Goal: Task Accomplishment & Management: Complete application form

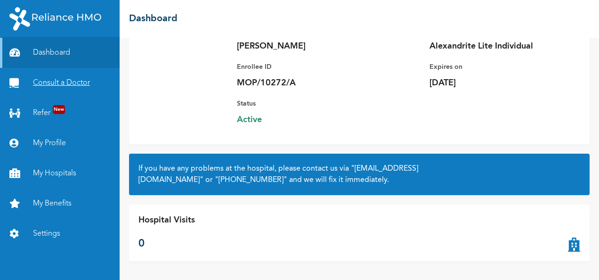
click at [48, 83] on link "Consult a Doctor" at bounding box center [60, 83] width 120 height 30
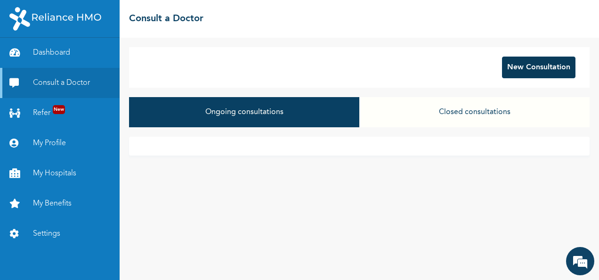
click at [544, 68] on button "New Consultation" at bounding box center [538, 68] width 73 height 22
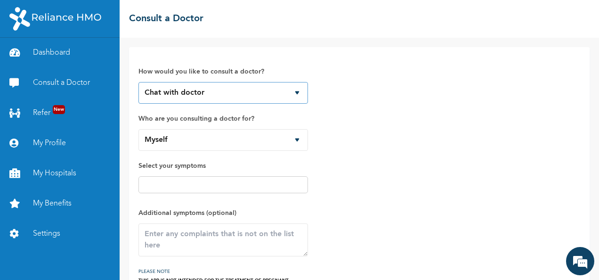
click at [296, 93] on select "Chat with doctor Phone Call" at bounding box center [223, 93] width 170 height 22
click at [138, 82] on select "Chat with doctor Phone Call" at bounding box center [223, 93] width 170 height 22
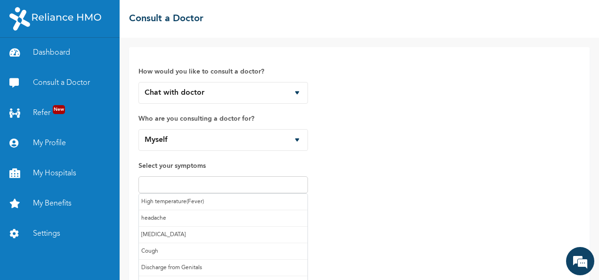
click at [228, 182] on input "text" at bounding box center [223, 184] width 164 height 11
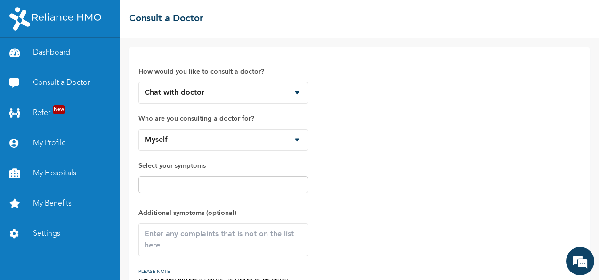
click at [352, 182] on div "How would you like to consult a doctor? Chat with doctor Phone Call Who are you…" at bounding box center [359, 174] width 442 height 234
click at [190, 237] on textarea at bounding box center [223, 239] width 170 height 33
type textarea "M"
click at [148, 237] on textarea "my arms and leg" at bounding box center [223, 239] width 170 height 33
click at [254, 234] on textarea "feeling some discomfort in my arms and leg" at bounding box center [223, 239] width 170 height 33
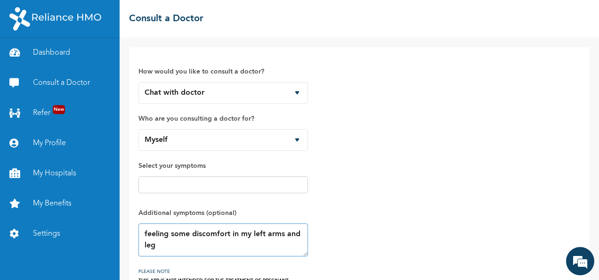
click at [158, 244] on textarea "feeling some discomfort in my left arms and leg" at bounding box center [223, 239] width 170 height 33
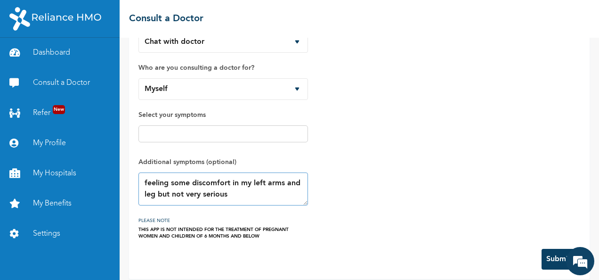
scroll to position [58, 0]
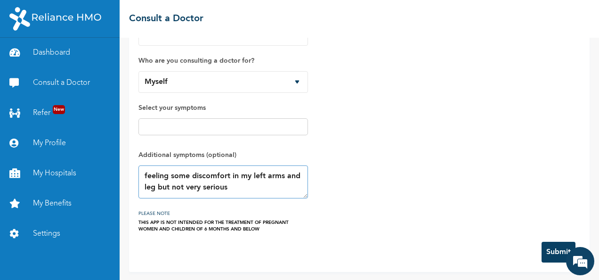
click at [155, 188] on textarea "feeling some discomfort in my left arms and leg but not very serious" at bounding box center [223, 181] width 170 height 33
type textarea "feeling some discomfort in my left arms and leg also extend to my right leg but…"
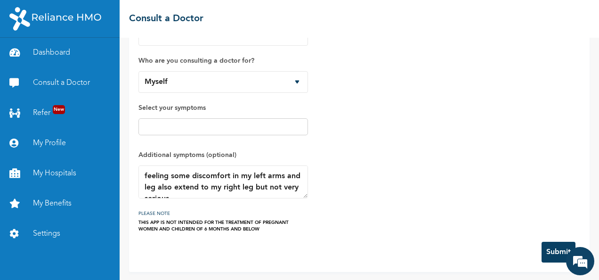
click at [439, 178] on div "How would you like to consult a doctor? Chat with doctor Phone Call Who are you…" at bounding box center [359, 116] width 442 height 234
click at [201, 224] on div "THIS APP IS NOT INTENDED FOR THE TREATMENT OF PREGNANT WOMEN AND CHILDREN OF 6 …" at bounding box center [223, 225] width 170 height 13
click at [309, 215] on div "How would you like to consult a doctor? Chat with doctor Phone Call Who are you…" at bounding box center [359, 116] width 442 height 234
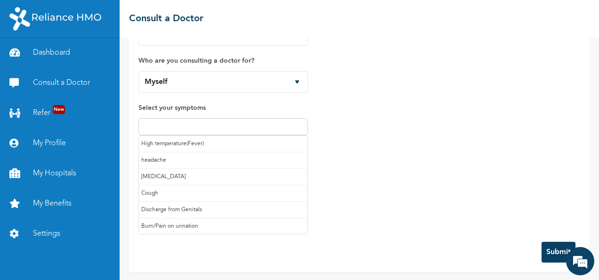
click at [260, 126] on input "text" at bounding box center [223, 126] width 164 height 11
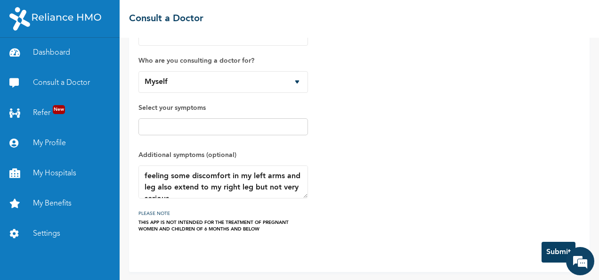
click at [355, 169] on div "How would you like to consult a doctor? Chat with doctor Phone Call Who are you…" at bounding box center [359, 116] width 442 height 234
click at [543, 253] on button "Submit" at bounding box center [558, 252] width 34 height 21
click at [304, 196] on textarea "feeling some discomfort in my left arms and leg also extend to my right leg but…" at bounding box center [223, 181] width 170 height 33
